Goal: Task Accomplishment & Management: Manage account settings

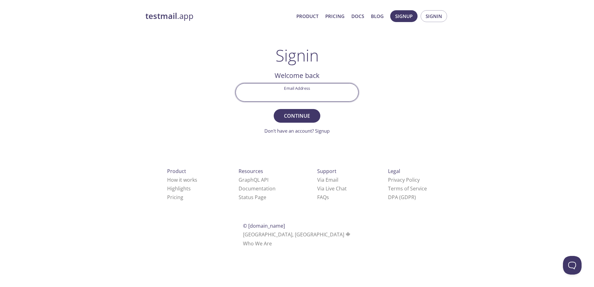
click at [302, 95] on input "Email Address" at bounding box center [297, 93] width 122 height 18
type input "[EMAIL_ADDRESS][DOMAIN_NAME]"
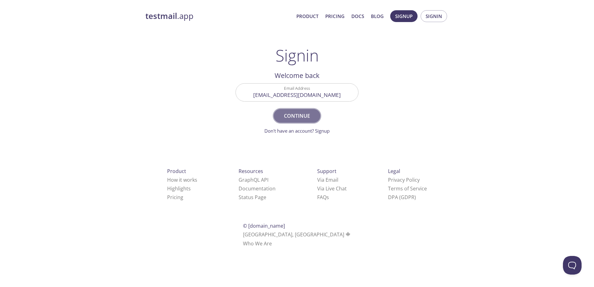
click at [304, 115] on span "Continue" at bounding box center [297, 116] width 33 height 9
click at [432, 17] on span "Signin" at bounding box center [434, 16] width 16 height 8
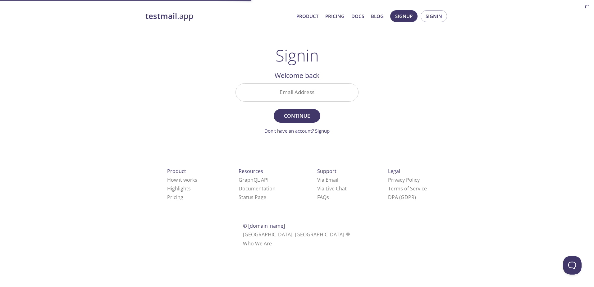
click at [308, 95] on input "Email Address" at bounding box center [297, 93] width 122 height 18
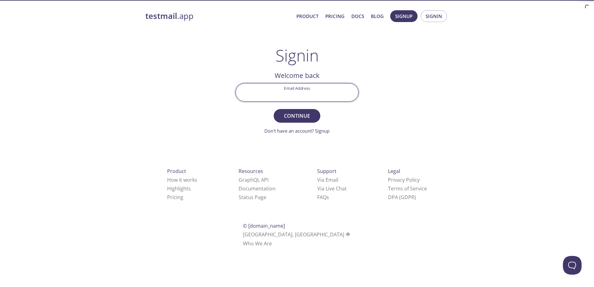
click at [453, 138] on div "testmail .app Product Pricing Docs Blog Signup Signin Signin Welcome back Email…" at bounding box center [297, 135] width 318 height 259
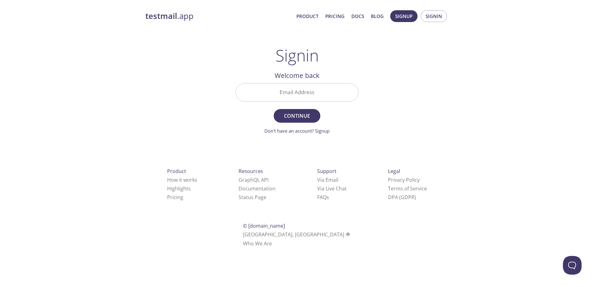
click at [305, 97] on input "Email Address" at bounding box center [297, 93] width 122 height 18
click at [450, 87] on div "testmail .app Product Pricing Docs Blog Signup Signin Signin Welcome back Email…" at bounding box center [297, 135] width 318 height 259
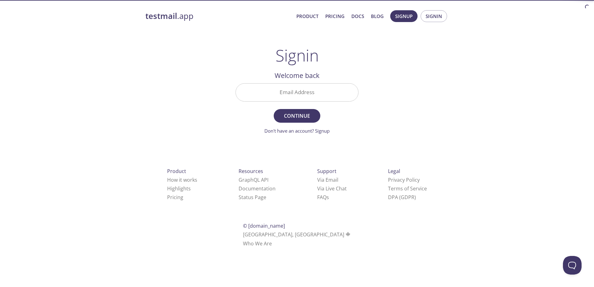
click at [281, 96] on input "Email Address" at bounding box center [297, 93] width 122 height 18
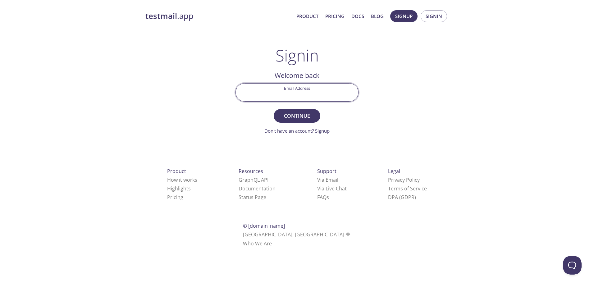
type input "[EMAIL_ADDRESS][DOMAIN_NAME]"
click at [308, 117] on span "Continue" at bounding box center [297, 116] width 33 height 9
click at [296, 94] on input "Signin Security Code" at bounding box center [297, 93] width 122 height 18
paste input "DFBFRSL"
type input "DFBFRSL"
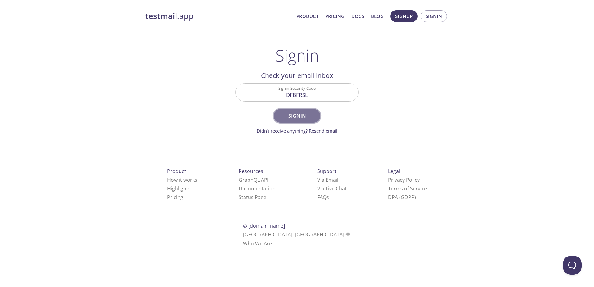
click at [298, 116] on span "Signin" at bounding box center [297, 116] width 33 height 9
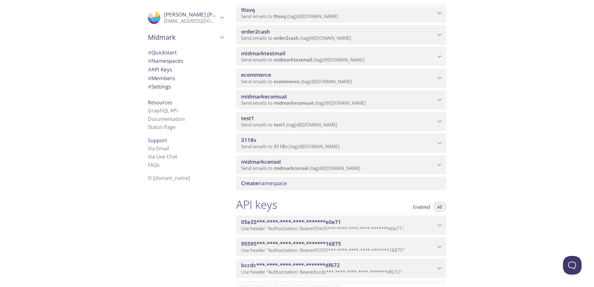
scroll to position [31, 0]
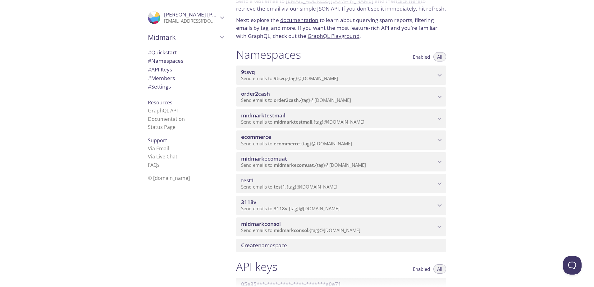
click at [285, 136] on span "ecommerce" at bounding box center [338, 137] width 194 height 7
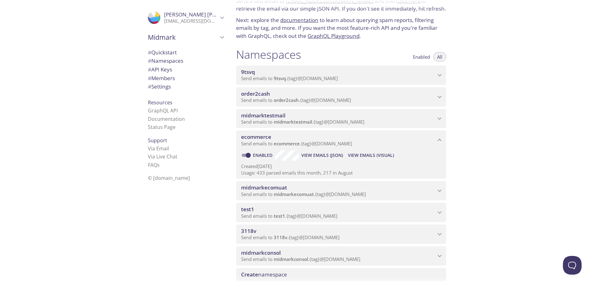
click at [282, 136] on span "ecommerce" at bounding box center [338, 137] width 194 height 7
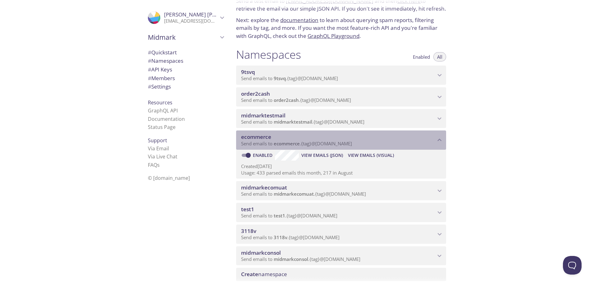
click at [282, 136] on span "ecommerce" at bounding box center [338, 137] width 194 height 7
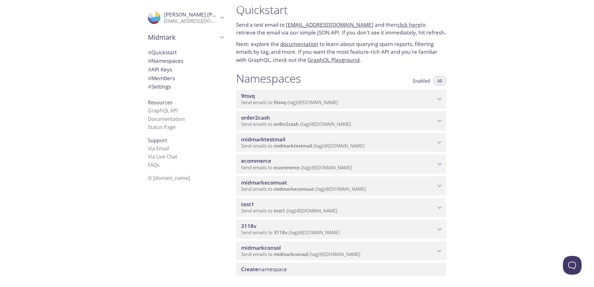
scroll to position [0, 0]
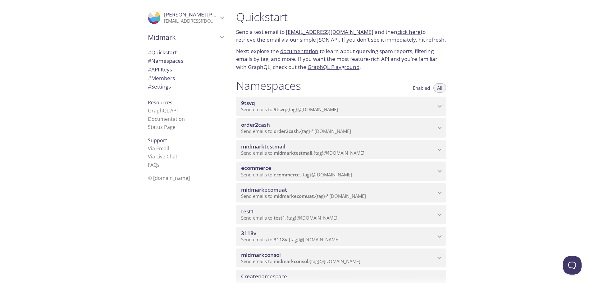
click at [198, 41] on span "Midmark" at bounding box center [183, 37] width 70 height 9
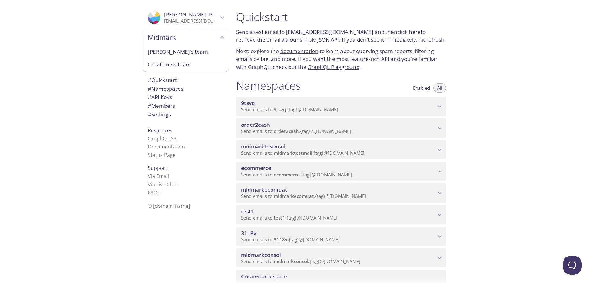
click at [426, 88] on span "Enabled" at bounding box center [421, 88] width 17 height 0
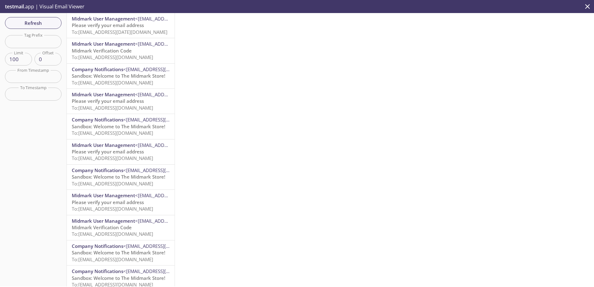
click at [110, 30] on span "To: ecommerce.friday@inbox.testmail.app" at bounding box center [120, 32] width 96 height 6
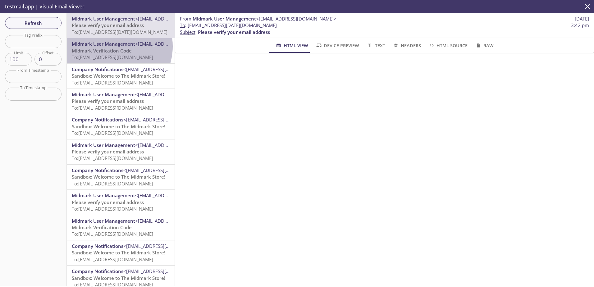
click at [112, 46] on span "Midmark User Management" at bounding box center [103, 44] width 63 height 6
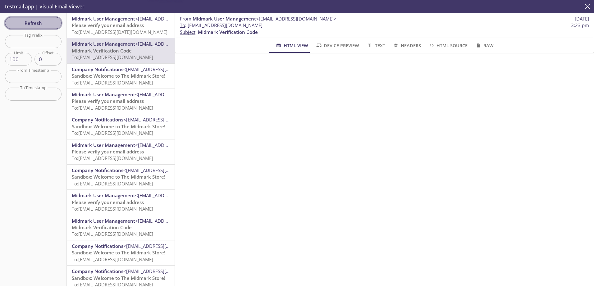
click at [35, 20] on span "Refresh" at bounding box center [33, 23] width 47 height 8
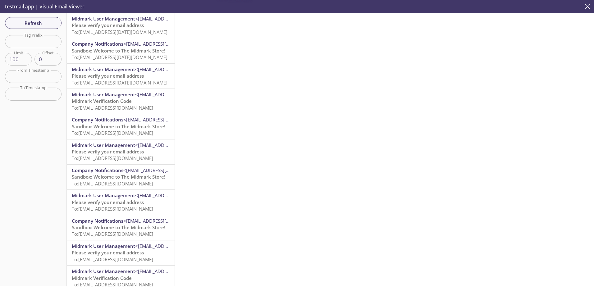
click at [92, 26] on span "Please verify your email address" at bounding box center [108, 25] width 72 height 6
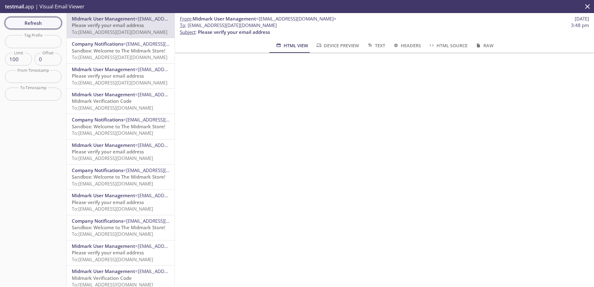
click at [31, 20] on span "Refresh" at bounding box center [33, 23] width 47 height 8
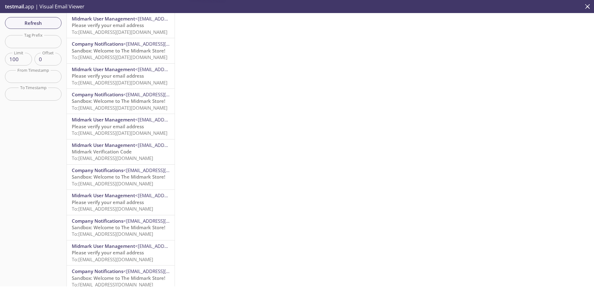
click at [108, 27] on span "Please verify your email address" at bounding box center [108, 25] width 72 height 6
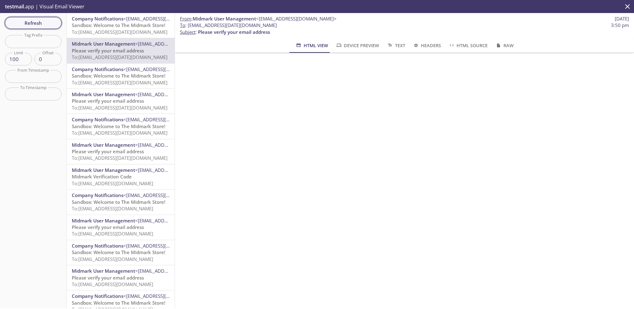
click at [28, 21] on span "Refresh" at bounding box center [33, 23] width 47 height 8
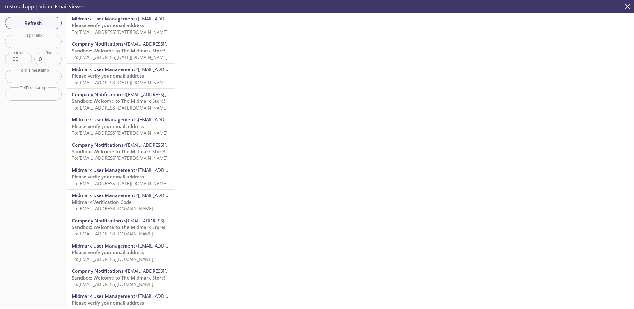
click at [109, 24] on span "Please verify your email address" at bounding box center [108, 25] width 72 height 6
